Goal: Information Seeking & Learning: Learn about a topic

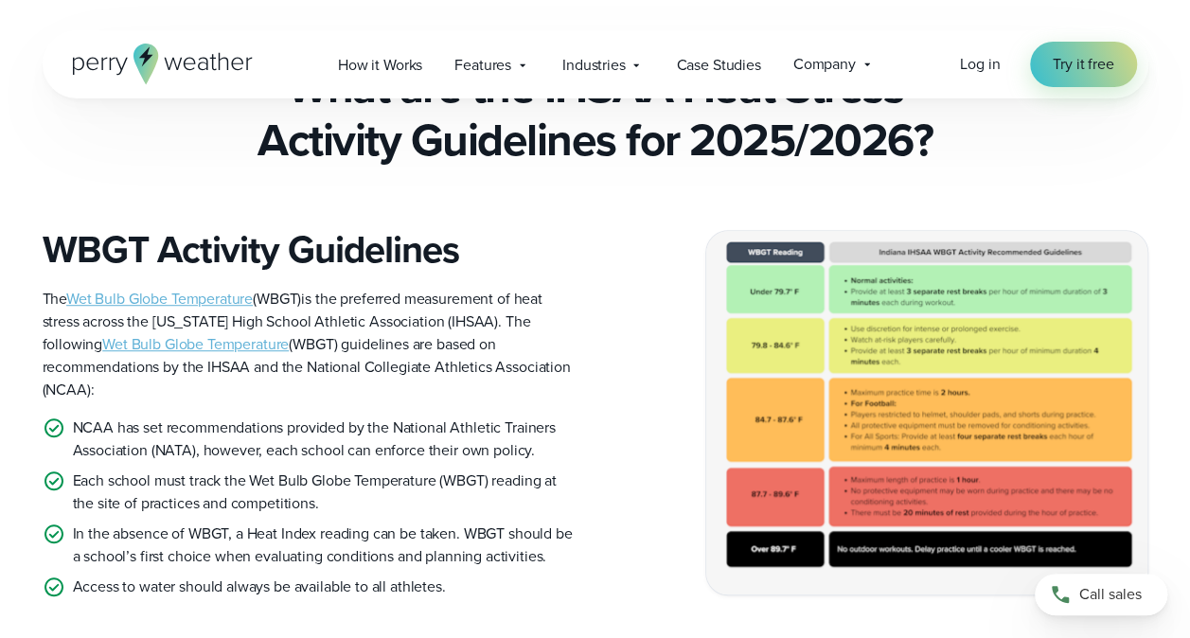
scroll to position [486, 0]
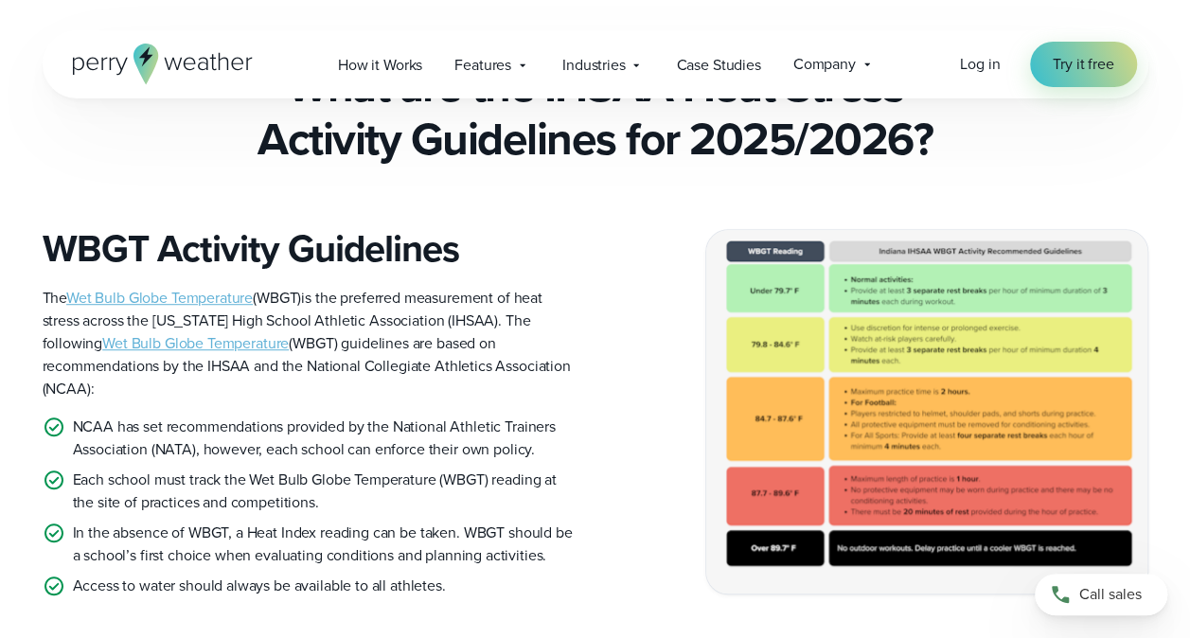
click at [171, 306] on link "Wet Bulb Globe Temperature" at bounding box center [159, 298] width 187 height 22
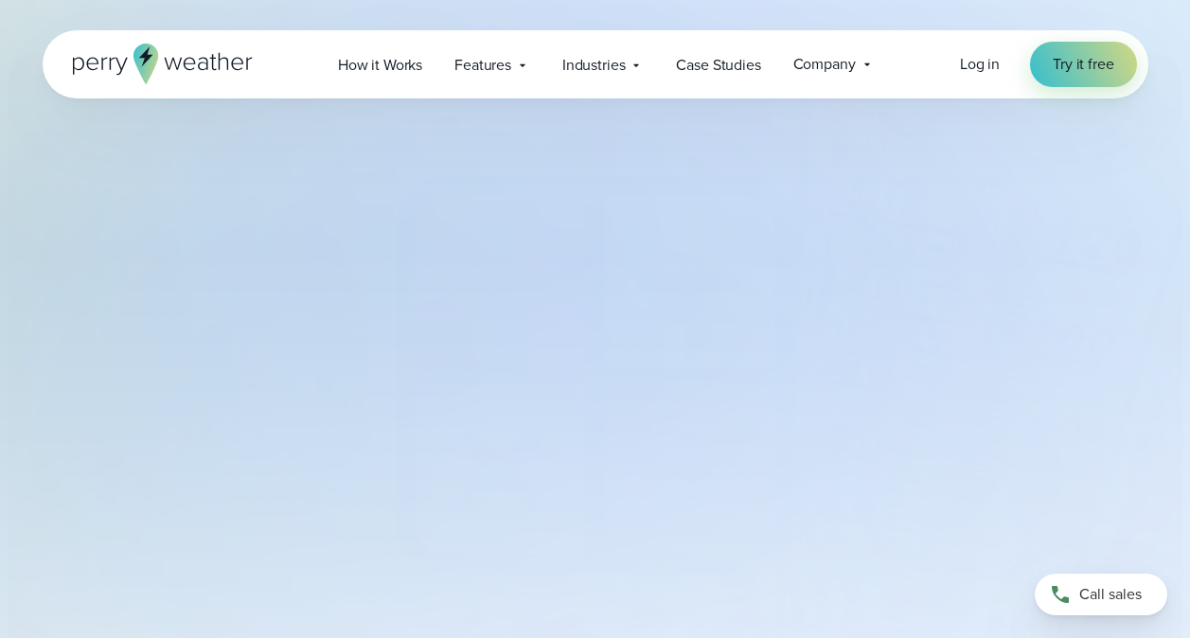
select select "***"
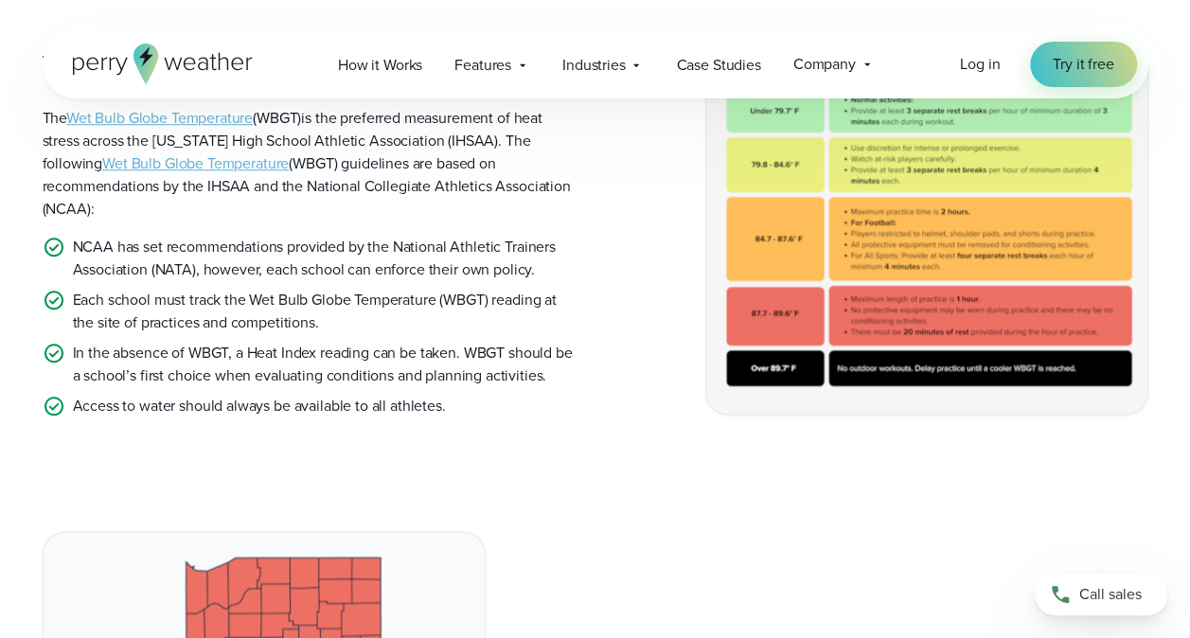
scroll to position [612, 0]
